Goal: Information Seeking & Learning: Compare options

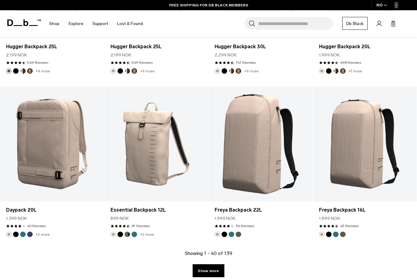
scroll to position [1532, 0]
click at [209, 274] on link "Show more" at bounding box center [208, 270] width 31 height 13
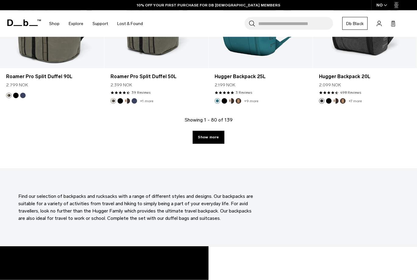
scroll to position [3306, 0]
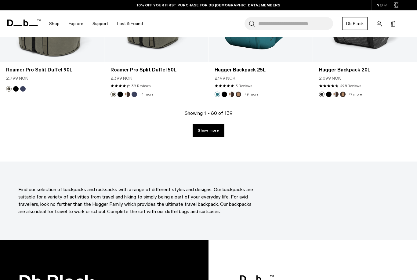
click at [215, 130] on link "Show more" at bounding box center [208, 130] width 31 height 13
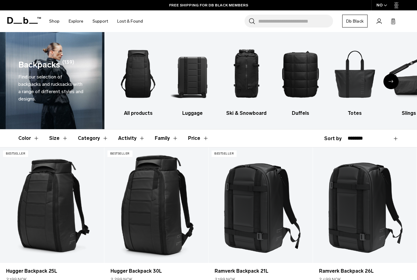
click at [64, 138] on button "Size" at bounding box center [58, 138] width 19 height 18
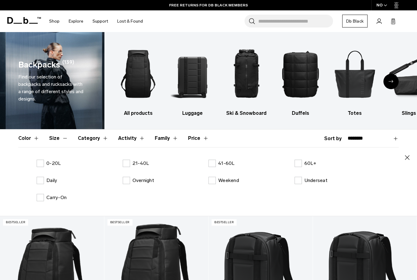
click at [129, 166] on label "21-40L" at bounding box center [136, 163] width 27 height 7
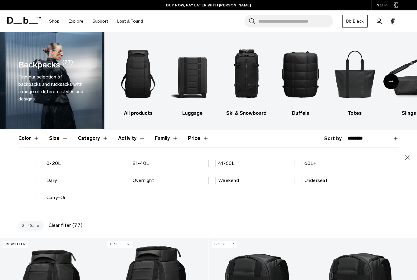
click at [405, 157] on icon "button" at bounding box center [407, 157] width 7 height 7
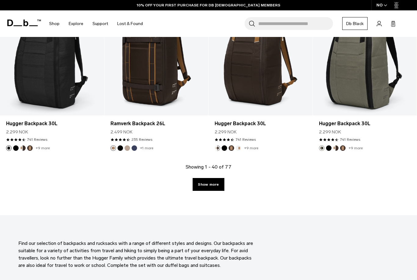
scroll to position [1647, 0]
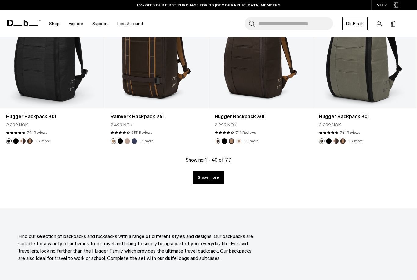
click at [205, 183] on link "Show more" at bounding box center [208, 177] width 31 height 13
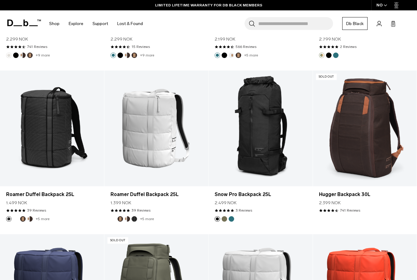
scroll to position [2210, 0]
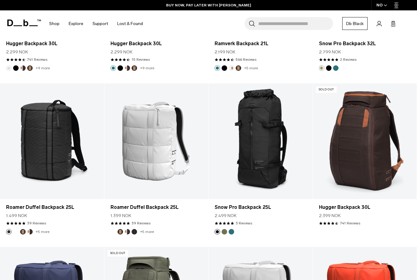
click at [168, 205] on link "Roamer Duffel Backpack 25L" at bounding box center [157, 207] width 92 height 7
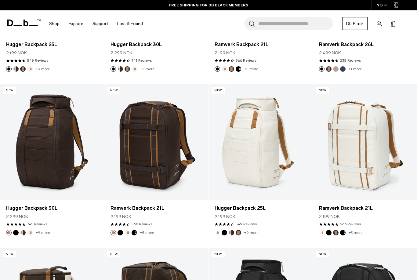
scroll to position [253, 0]
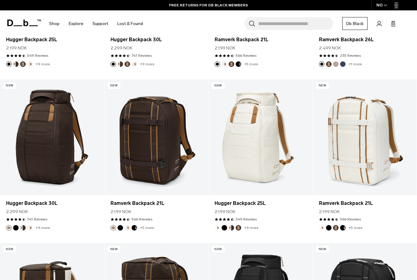
click at [261, 202] on link "Hugger Backpack 25L" at bounding box center [261, 203] width 92 height 7
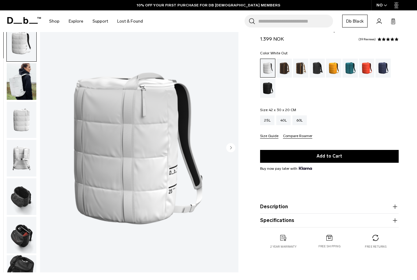
click at [34, 89] on img "button" at bounding box center [22, 81] width 30 height 37
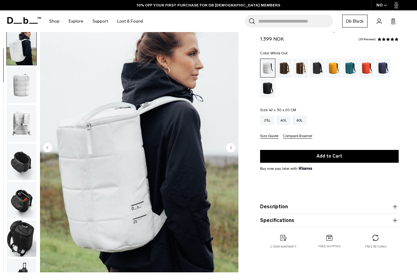
scroll to position [39, 0]
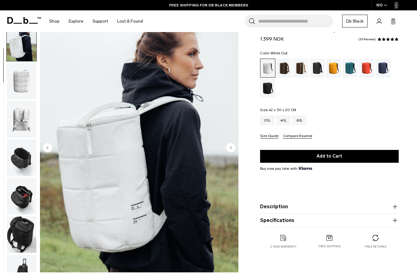
click at [20, 91] on img "button" at bounding box center [22, 81] width 30 height 37
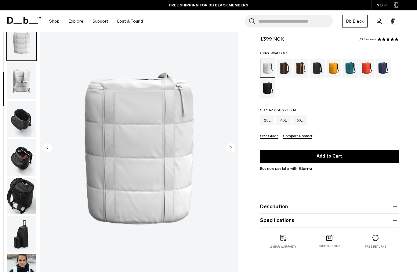
click at [24, 93] on img "button" at bounding box center [22, 80] width 30 height 37
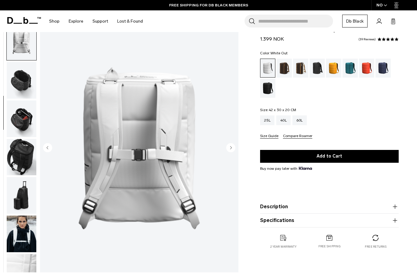
click at [32, 93] on img "button" at bounding box center [22, 80] width 30 height 37
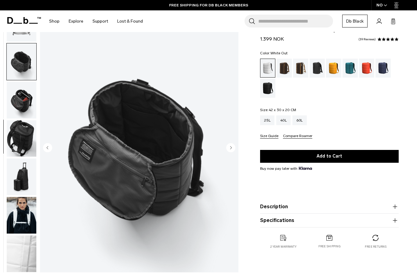
scroll to position [138, 0]
click at [26, 102] on img "button" at bounding box center [22, 100] width 30 height 37
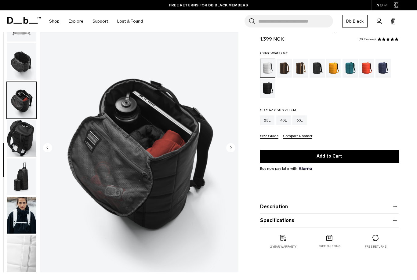
click at [23, 147] on img "button" at bounding box center [22, 138] width 30 height 37
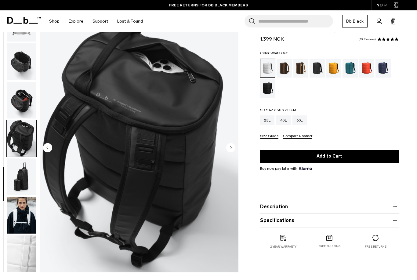
click at [19, 185] on img "button" at bounding box center [22, 176] width 30 height 37
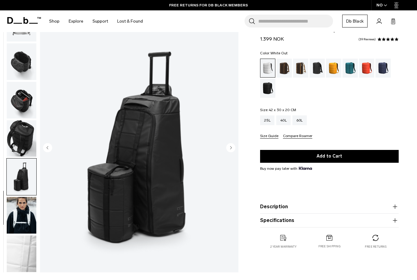
click at [29, 203] on img "button" at bounding box center [22, 215] width 30 height 37
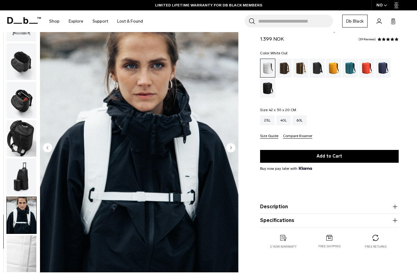
click at [22, 247] on img "button" at bounding box center [22, 253] width 30 height 37
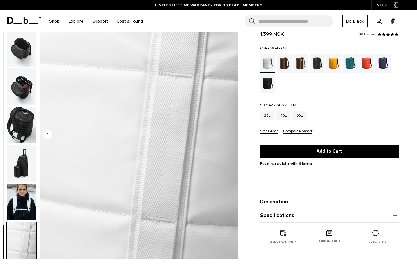
scroll to position [30, 0]
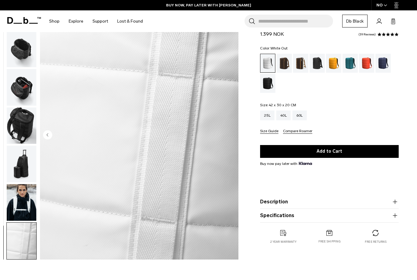
click at [267, 59] on div "White Out" at bounding box center [267, 63] width 15 height 18
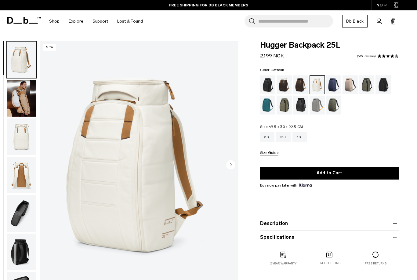
click at [18, 144] on img "button" at bounding box center [22, 136] width 30 height 37
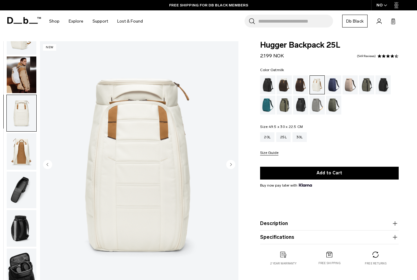
click at [18, 146] on img "button" at bounding box center [22, 151] width 30 height 37
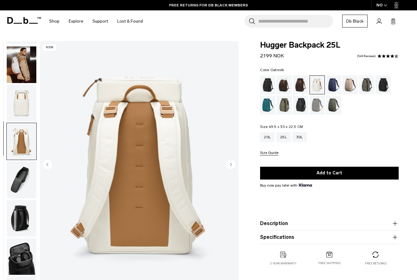
scroll to position [31, 0]
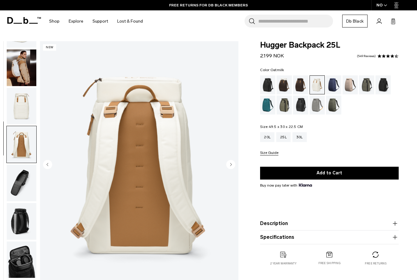
click at [27, 118] on img "button" at bounding box center [22, 106] width 30 height 37
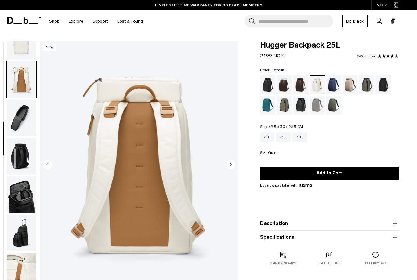
scroll to position [100, 0]
click at [22, 263] on img "button" at bounding box center [22, 270] width 30 height 37
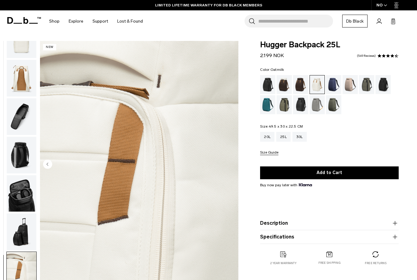
scroll to position [12, 0]
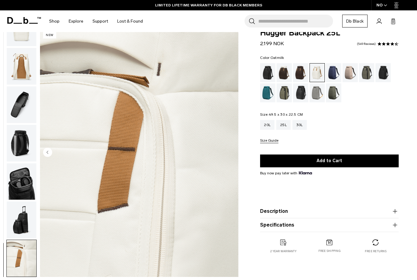
click at [21, 216] on img "button" at bounding box center [22, 219] width 30 height 37
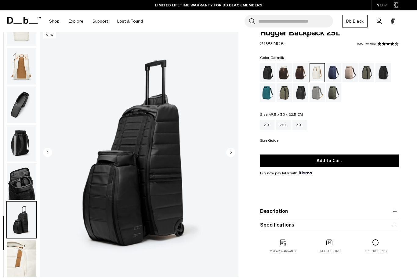
click at [25, 245] on img "button" at bounding box center [22, 258] width 30 height 37
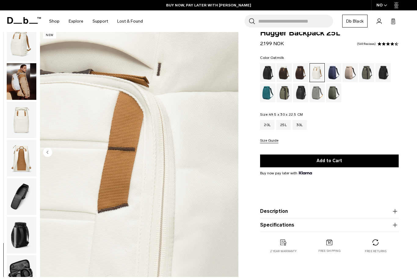
click at [19, 205] on img "button" at bounding box center [22, 196] width 30 height 37
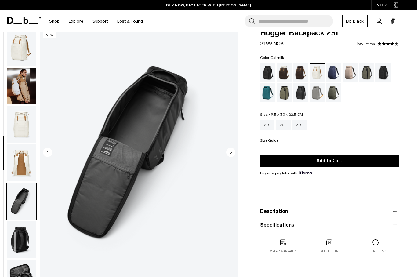
scroll to position [0, 0]
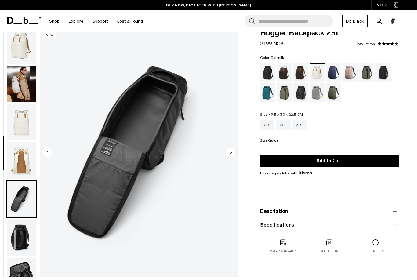
click at [26, 175] on img "button" at bounding box center [22, 160] width 30 height 37
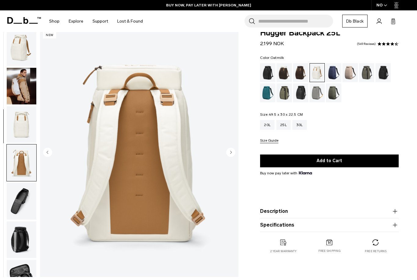
click at [25, 120] on img "button" at bounding box center [22, 124] width 30 height 37
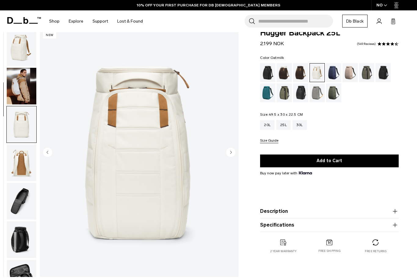
click at [25, 48] on img "button" at bounding box center [22, 47] width 30 height 37
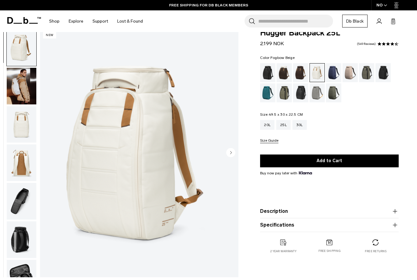
click at [351, 73] on div "Fogbow Beige" at bounding box center [351, 72] width 16 height 19
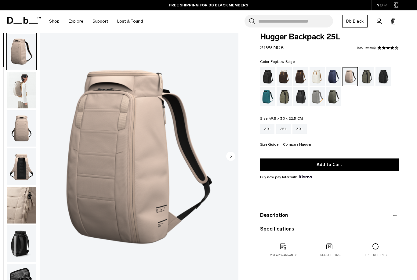
click at [24, 95] on img "button" at bounding box center [22, 90] width 30 height 37
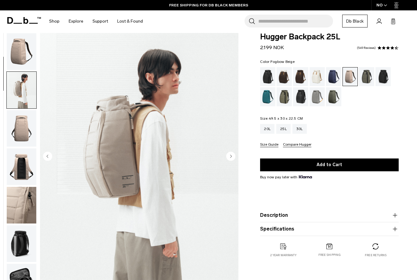
scroll to position [39, 0]
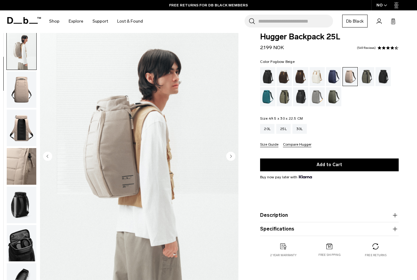
click at [24, 89] on img "button" at bounding box center [22, 89] width 30 height 37
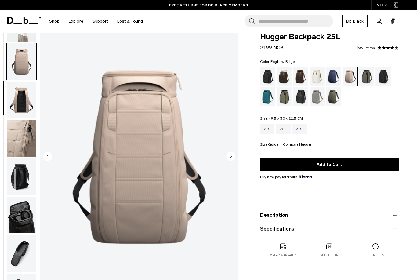
scroll to position [78, 0]
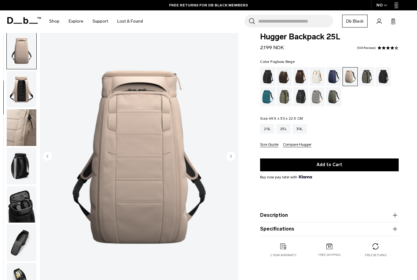
click at [30, 124] on img "button" at bounding box center [22, 127] width 30 height 37
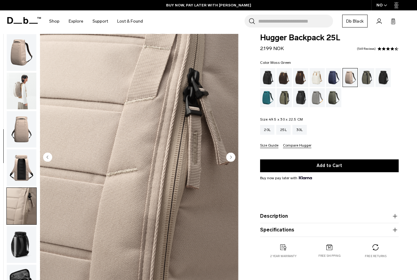
scroll to position [0, 0]
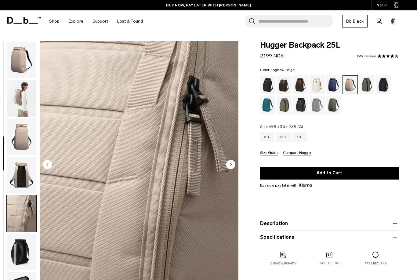
click at [22, 60] on img "button" at bounding box center [22, 60] width 30 height 37
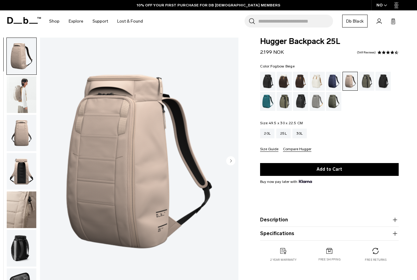
scroll to position [3, 0]
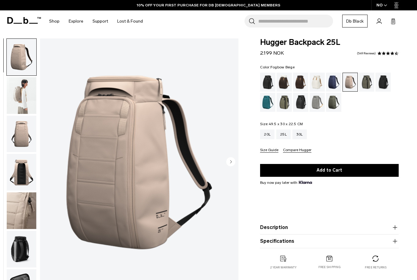
click at [287, 152] on button "Compare Hugger" at bounding box center [297, 150] width 28 height 5
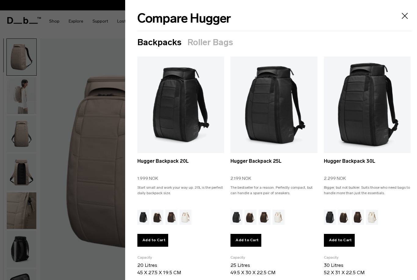
click at [183, 218] on img "Oatmilk" at bounding box center [186, 217] width 12 height 15
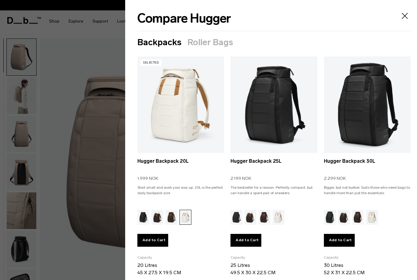
click at [277, 215] on img "Oatmilk" at bounding box center [279, 217] width 12 height 15
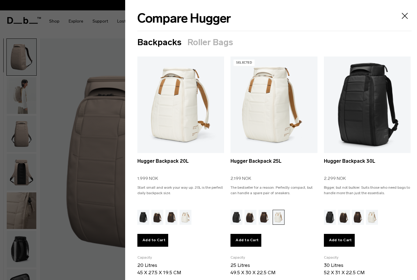
click at [254, 241] on button "Add to Cart" at bounding box center [245, 240] width 31 height 13
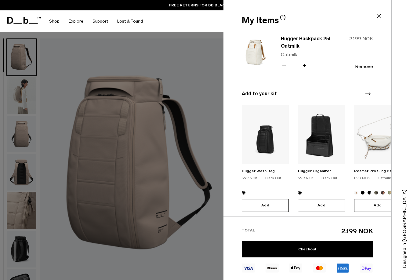
click at [360, 69] on button "Remove" at bounding box center [364, 66] width 18 height 5
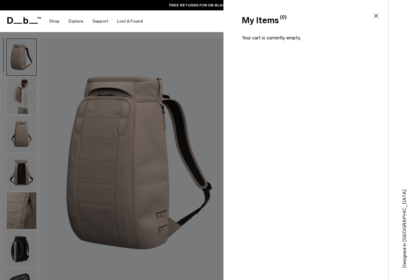
click at [372, 18] on icon at bounding box center [375, 15] width 7 height 7
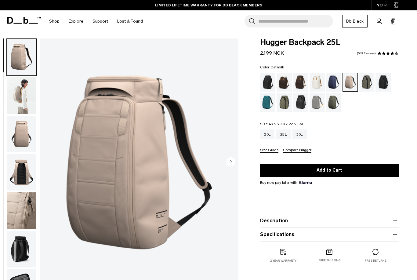
click at [317, 86] on div "Oatmilk" at bounding box center [318, 82] width 16 height 19
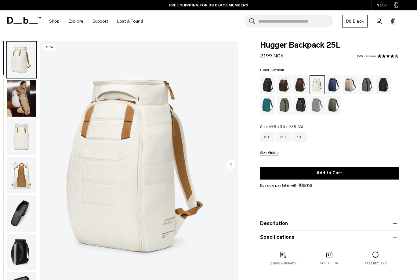
click at [14, 130] on img "button" at bounding box center [22, 136] width 30 height 37
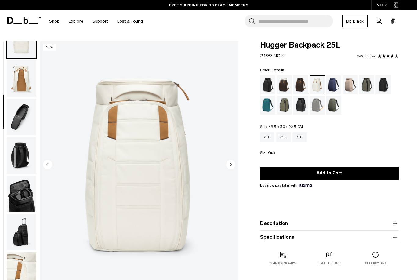
scroll to position [100, 0]
click at [18, 264] on img "button" at bounding box center [22, 270] width 30 height 37
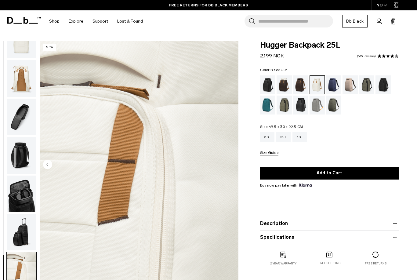
click at [270, 79] on div "Black Out" at bounding box center [268, 84] width 16 height 19
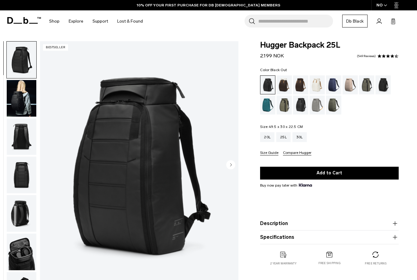
click at [18, 139] on img "button" at bounding box center [22, 136] width 30 height 37
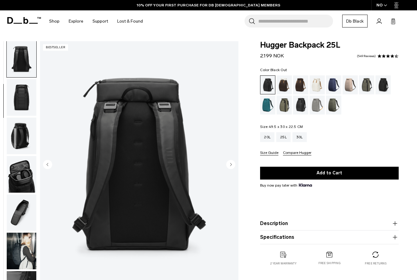
click at [20, 116] on img "button" at bounding box center [22, 97] width 30 height 37
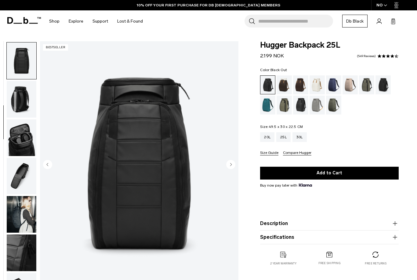
scroll to position [117, 0]
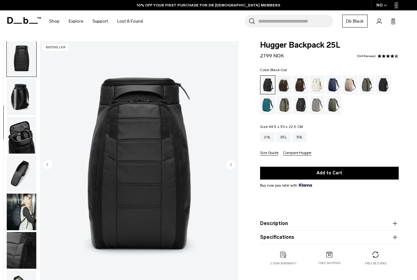
click at [29, 67] on img "button" at bounding box center [22, 58] width 30 height 37
click at [23, 98] on img "button" at bounding box center [22, 96] width 30 height 37
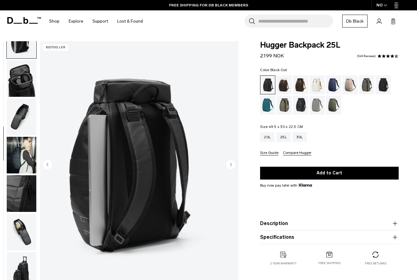
scroll to position [178, 0]
click at [22, 191] on img "button" at bounding box center [22, 193] width 30 height 37
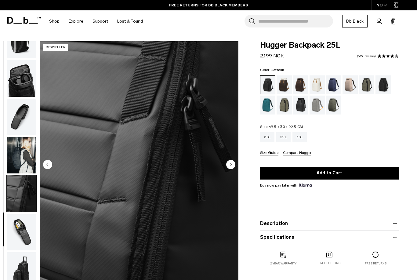
click at [316, 80] on div "Oatmilk" at bounding box center [318, 84] width 16 height 19
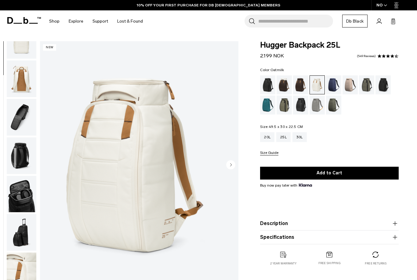
scroll to position [100, 0]
click at [21, 268] on img "button" at bounding box center [22, 270] width 30 height 37
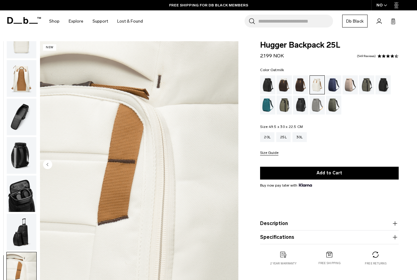
scroll to position [0, 0]
click at [350, 84] on div "Fogbow Beige" at bounding box center [351, 84] width 16 height 19
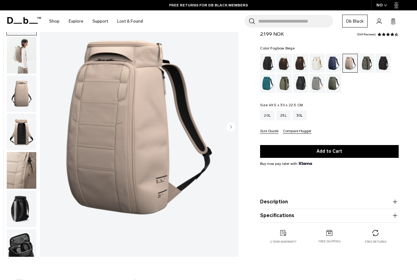
scroll to position [35, 0]
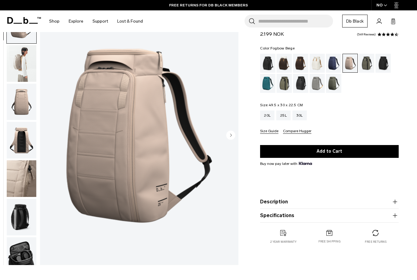
click at [27, 65] on img "button" at bounding box center [22, 63] width 30 height 37
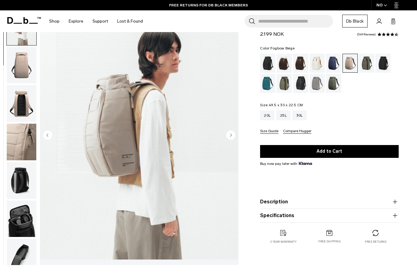
scroll to position [39, 0]
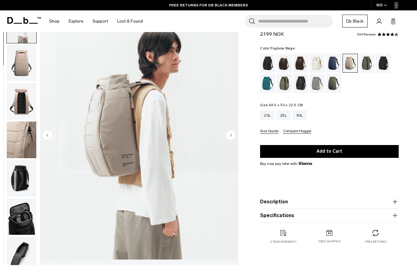
click at [27, 147] on img "button" at bounding box center [22, 139] width 30 height 37
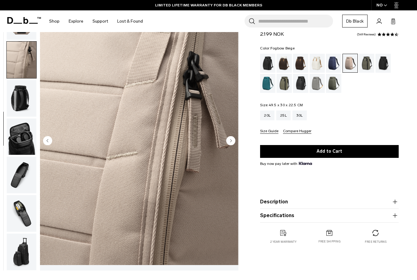
scroll to position [29, 0]
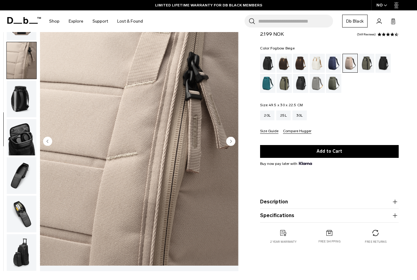
click at [26, 219] on img "button" at bounding box center [22, 214] width 30 height 37
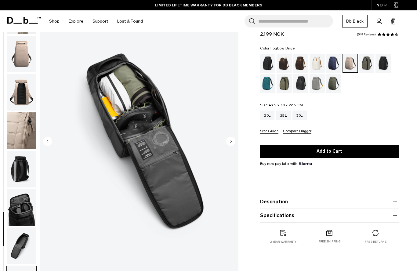
click at [21, 140] on img "button" at bounding box center [22, 130] width 30 height 37
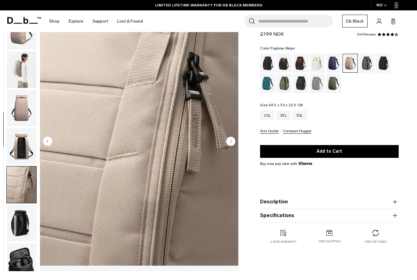
scroll to position [0, 0]
click at [18, 155] on img "button" at bounding box center [22, 146] width 30 height 37
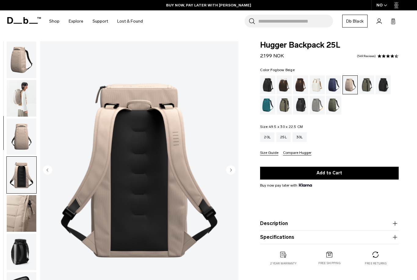
click at [20, 63] on img "button" at bounding box center [22, 60] width 30 height 37
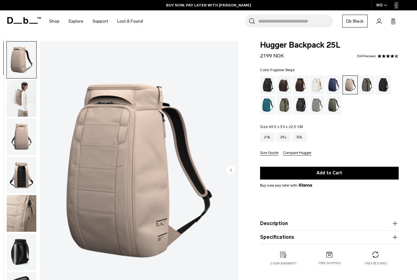
click at [25, 141] on img "button" at bounding box center [22, 136] width 30 height 37
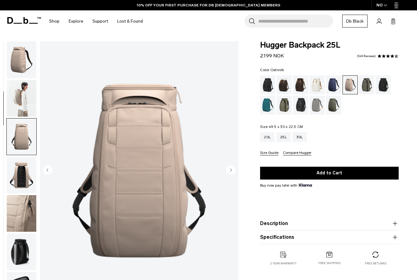
click at [319, 88] on div "Oatmilk" at bounding box center [318, 84] width 16 height 19
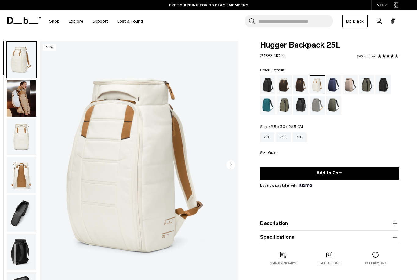
click at [24, 93] on img "button" at bounding box center [22, 98] width 30 height 37
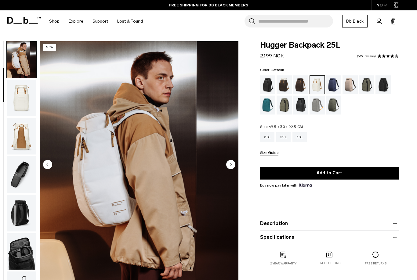
click at [18, 106] on img "button" at bounding box center [22, 98] width 30 height 37
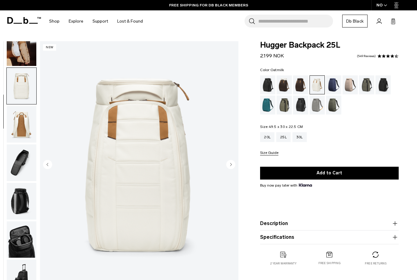
scroll to position [78, 0]
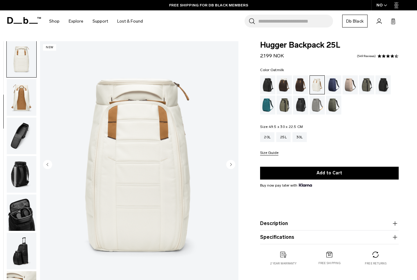
click at [25, 107] on img "button" at bounding box center [22, 97] width 30 height 37
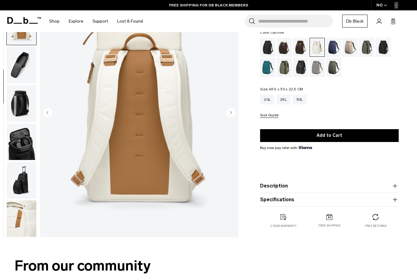
scroll to position [53, 0]
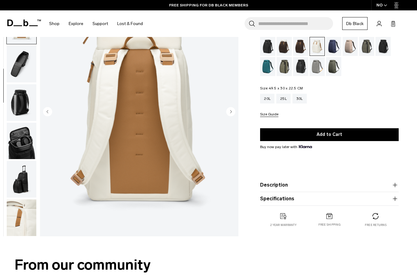
click at [22, 226] on img "button" at bounding box center [22, 217] width 30 height 37
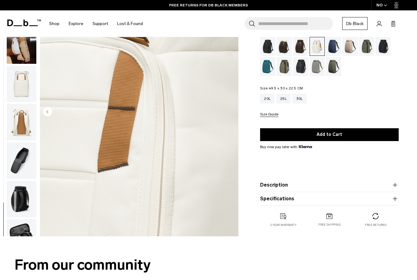
scroll to position [0, 0]
click at [16, 127] on img "button" at bounding box center [22, 122] width 30 height 37
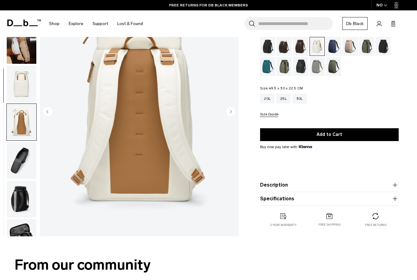
click at [24, 96] on img "button" at bounding box center [22, 84] width 30 height 37
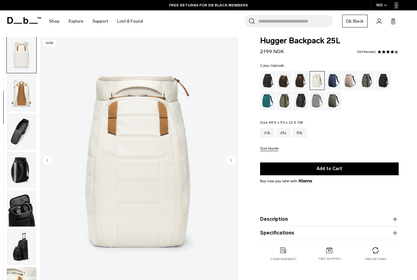
scroll to position [4, 0]
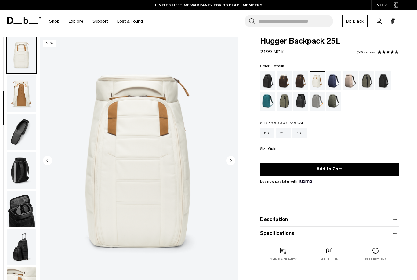
click at [17, 95] on img "button" at bounding box center [22, 93] width 30 height 37
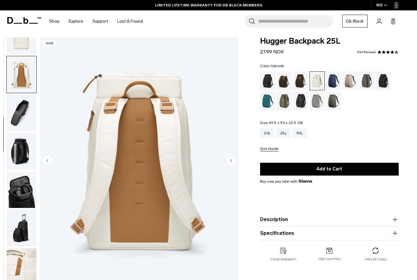
scroll to position [100, 0]
click at [29, 273] on img "button" at bounding box center [22, 266] width 30 height 37
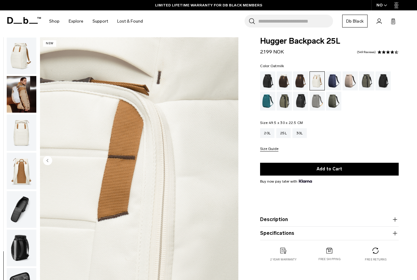
scroll to position [0, 0]
click at [24, 60] on img "button" at bounding box center [22, 56] width 30 height 37
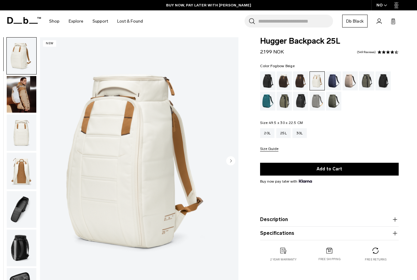
click at [352, 82] on div "Fogbow Beige" at bounding box center [351, 80] width 16 height 19
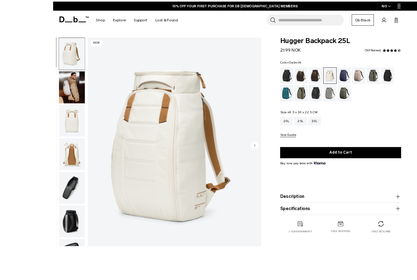
scroll to position [37, 0]
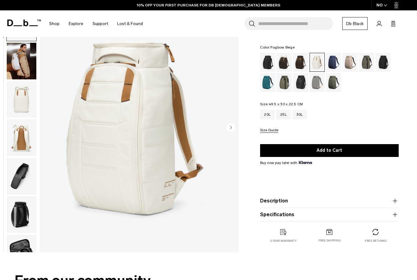
click at [348, 67] on div "Fogbow Beige" at bounding box center [351, 62] width 16 height 19
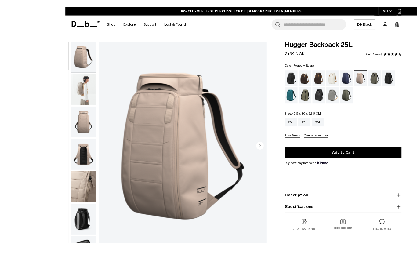
scroll to position [8, 0]
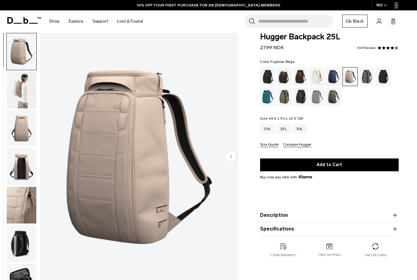
click at [18, 92] on img "button" at bounding box center [22, 90] width 30 height 37
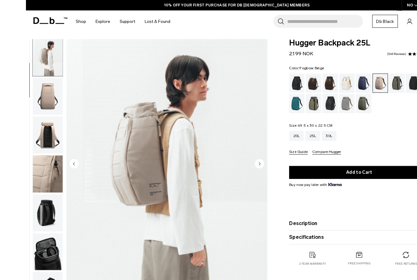
scroll to position [14, 0]
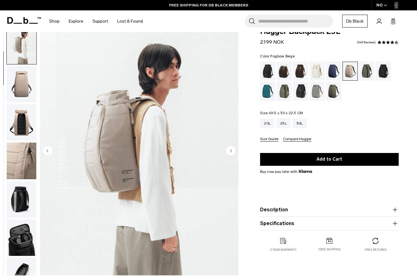
click at [27, 166] on img "button" at bounding box center [22, 161] width 30 height 37
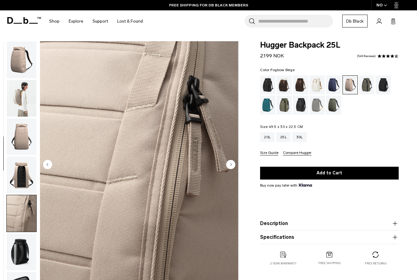
scroll to position [0, 0]
click at [24, 70] on img "button" at bounding box center [22, 60] width 30 height 37
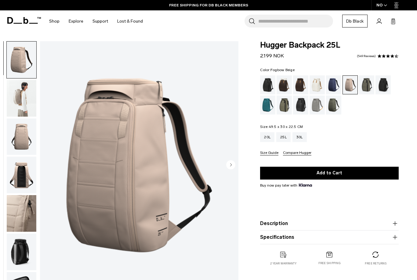
click at [25, 137] on img "button" at bounding box center [22, 136] width 30 height 37
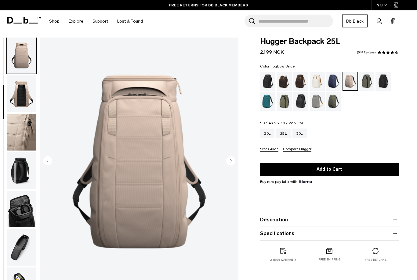
scroll to position [3, 0]
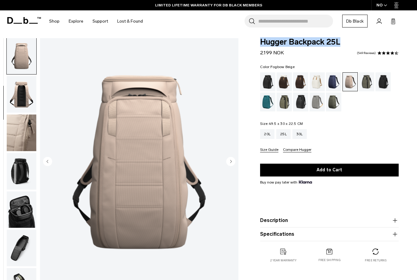
click at [318, 84] on div "Oatmilk" at bounding box center [318, 81] width 16 height 19
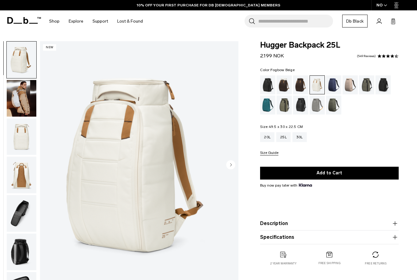
click at [353, 85] on div "Fogbow Beige" at bounding box center [351, 84] width 16 height 19
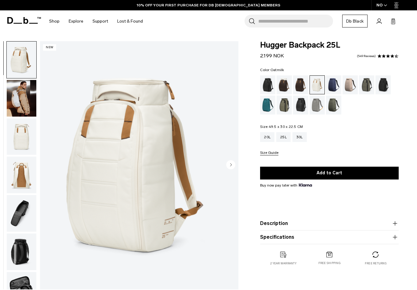
click at [33, 20] on icon at bounding box center [24, 20] width 34 height 7
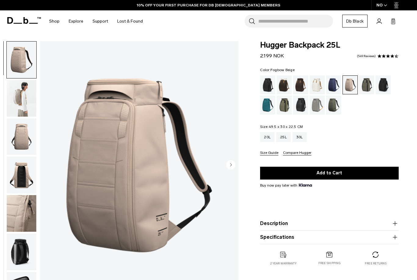
click at [21, 106] on img "button" at bounding box center [22, 98] width 30 height 37
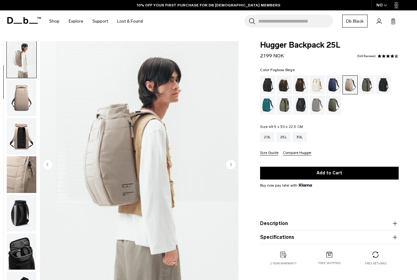
click at [27, 104] on img "button" at bounding box center [22, 98] width 30 height 37
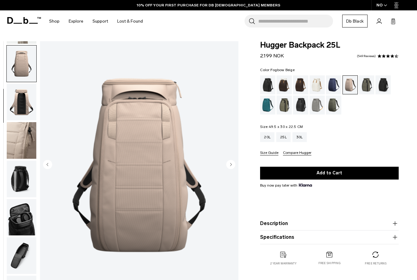
scroll to position [78, 0]
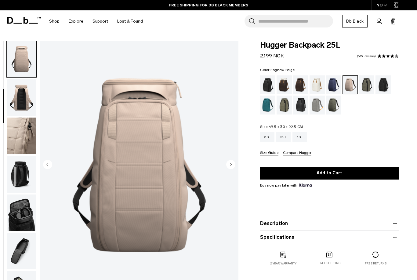
click at [27, 134] on img "button" at bounding box center [22, 136] width 30 height 37
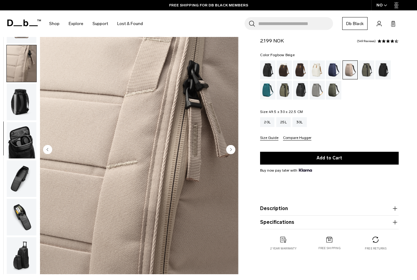
scroll to position [0, 0]
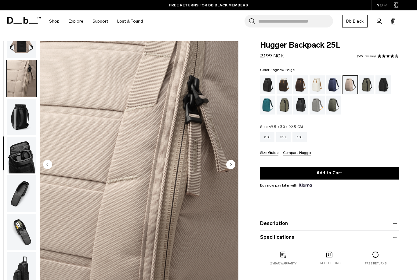
click at [29, 234] on img "button" at bounding box center [22, 232] width 30 height 37
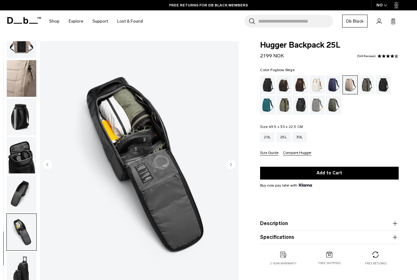
click at [27, 155] on img "button" at bounding box center [22, 155] width 30 height 37
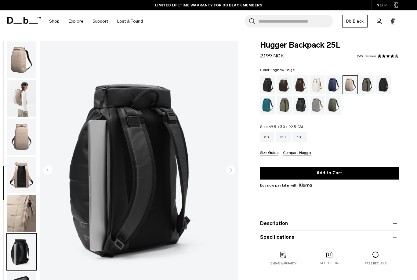
click at [385, 7] on span "button" at bounding box center [385, 5] width 3 height 5
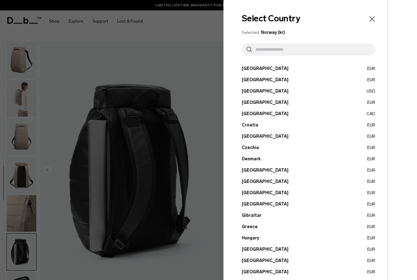
click at [373, 20] on icon "Close" at bounding box center [371, 18] width 5 height 5
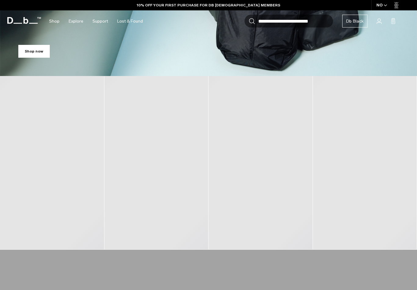
click at [38, 53] on link "Shop now" at bounding box center [33, 51] width 31 height 13
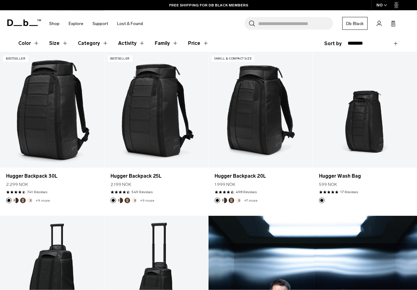
scroll to position [96, 0]
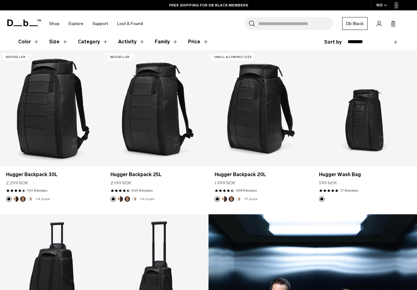
click at [62, 44] on button "Size" at bounding box center [58, 42] width 19 height 18
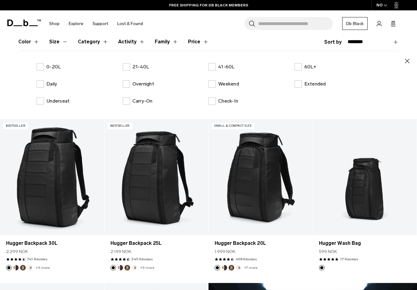
click at [134, 70] on p "21-40L" at bounding box center [140, 66] width 17 height 7
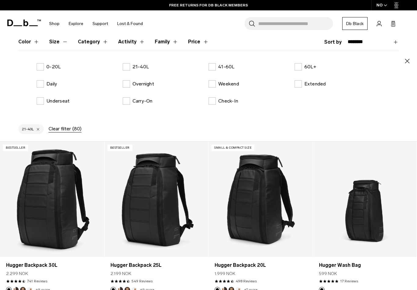
click at [50, 82] on p "Daily" at bounding box center [51, 83] width 11 height 7
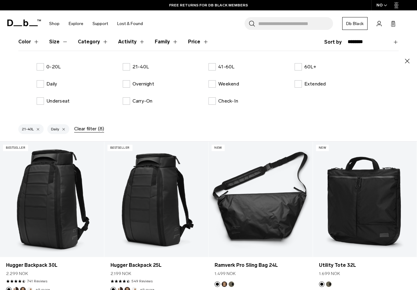
click at [407, 63] on icon "button" at bounding box center [407, 60] width 7 height 7
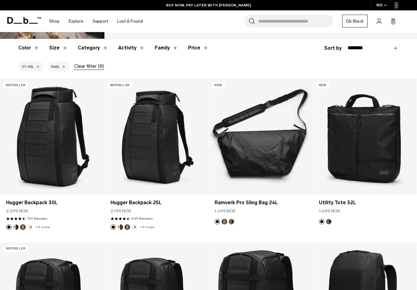
scroll to position [94, 0]
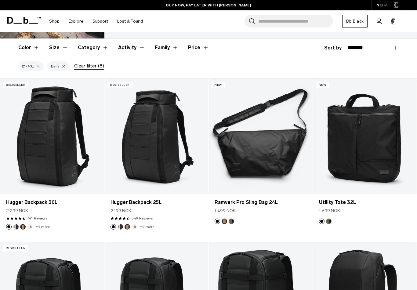
click at [148, 205] on link "Hugger Backpack 25L" at bounding box center [157, 202] width 92 height 7
click at [151, 201] on link "Hugger Backpack 25L" at bounding box center [157, 202] width 92 height 7
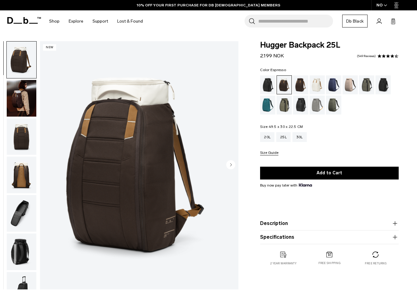
click at [305, 86] on div "Espresso" at bounding box center [301, 84] width 16 height 19
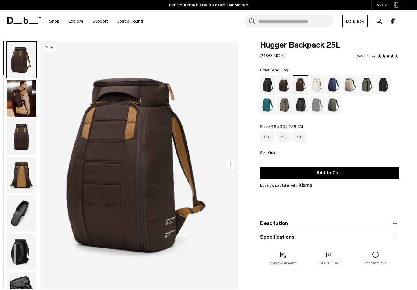
click at [318, 103] on div "Sand Grey" at bounding box center [318, 105] width 16 height 19
click at [317, 105] on div "Sand Grey" at bounding box center [318, 105] width 16 height 19
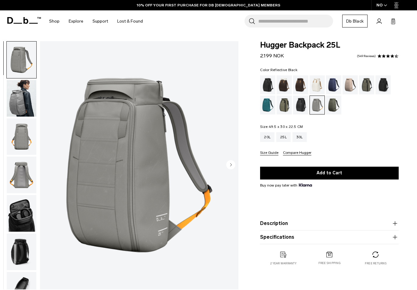
click at [298, 107] on div "Reflective Black" at bounding box center [301, 105] width 16 height 19
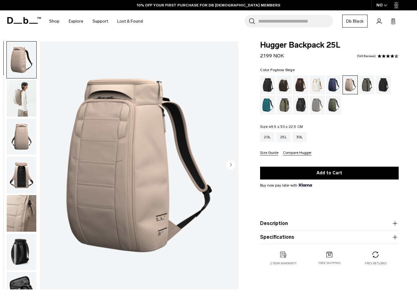
click at [17, 142] on img "button" at bounding box center [22, 136] width 30 height 37
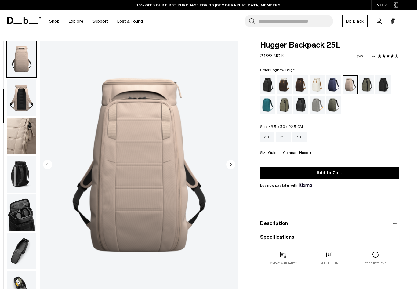
click at [23, 147] on img "button" at bounding box center [22, 136] width 30 height 37
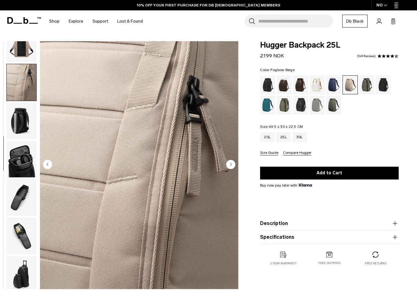
scroll to position [139, 0]
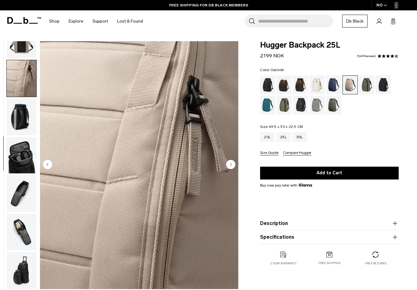
click at [315, 82] on div "Oatmilk" at bounding box center [318, 84] width 16 height 19
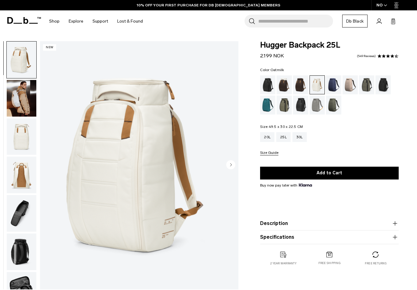
click at [33, 95] on img "button" at bounding box center [22, 98] width 30 height 37
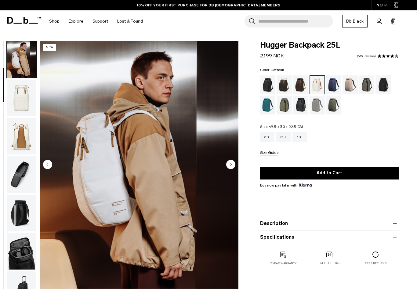
click at [32, 85] on img "button" at bounding box center [22, 98] width 30 height 37
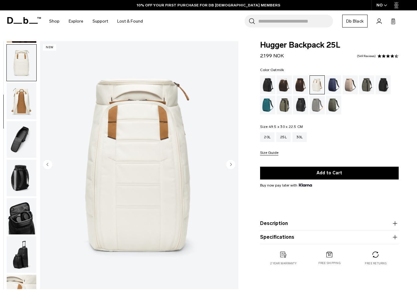
scroll to position [78, 0]
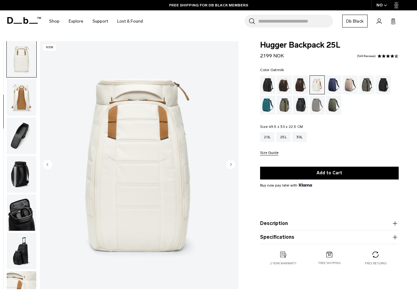
click at [21, 99] on img "button" at bounding box center [22, 97] width 30 height 37
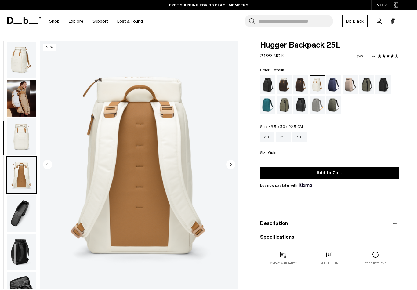
scroll to position [0, 0]
click at [27, 56] on img "button" at bounding box center [22, 60] width 30 height 37
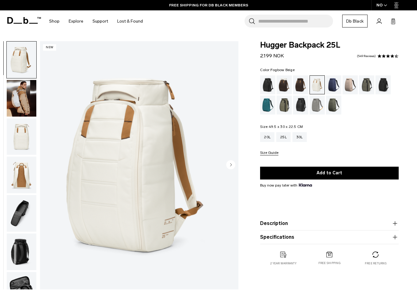
click at [354, 83] on div "Fogbow Beige" at bounding box center [351, 84] width 16 height 19
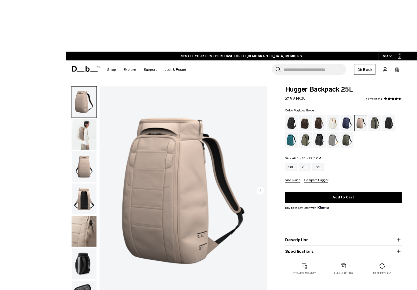
scroll to position [6, 0]
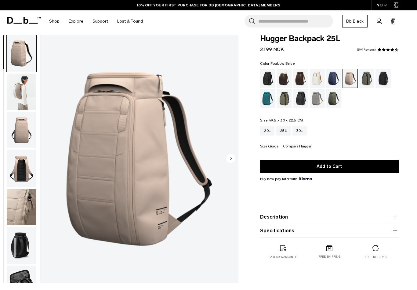
click at [20, 100] on img "button" at bounding box center [22, 92] width 30 height 37
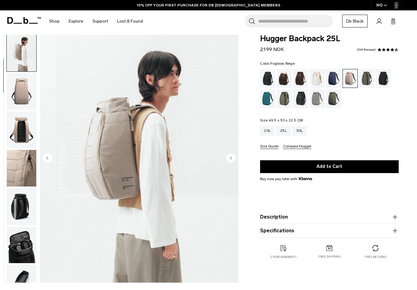
scroll to position [0, 0]
click at [22, 103] on img "button" at bounding box center [22, 91] width 30 height 37
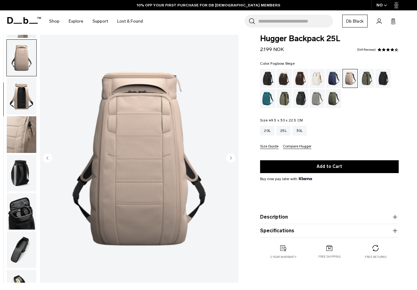
scroll to position [78, 0]
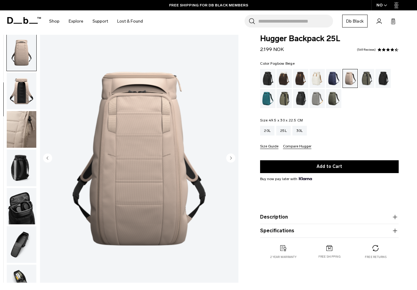
click at [25, 135] on img "button" at bounding box center [22, 129] width 30 height 37
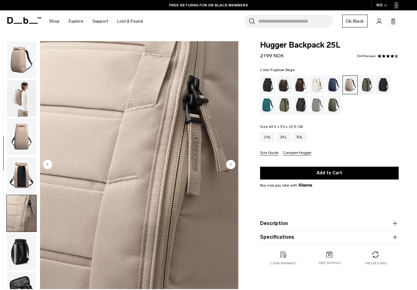
scroll to position [0, 0]
click at [30, 59] on img "button" at bounding box center [22, 60] width 30 height 37
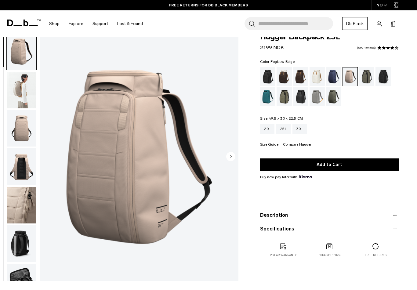
scroll to position [9, 0]
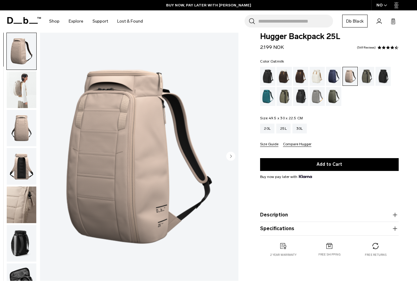
click at [317, 79] on div "Oatmilk" at bounding box center [318, 76] width 16 height 19
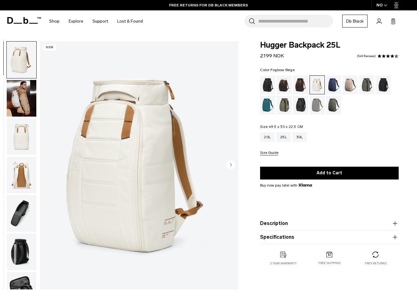
click at [352, 87] on div "Fogbow Beige" at bounding box center [351, 84] width 16 height 19
